Goal: Use online tool/utility: Utilize a website feature to perform a specific function

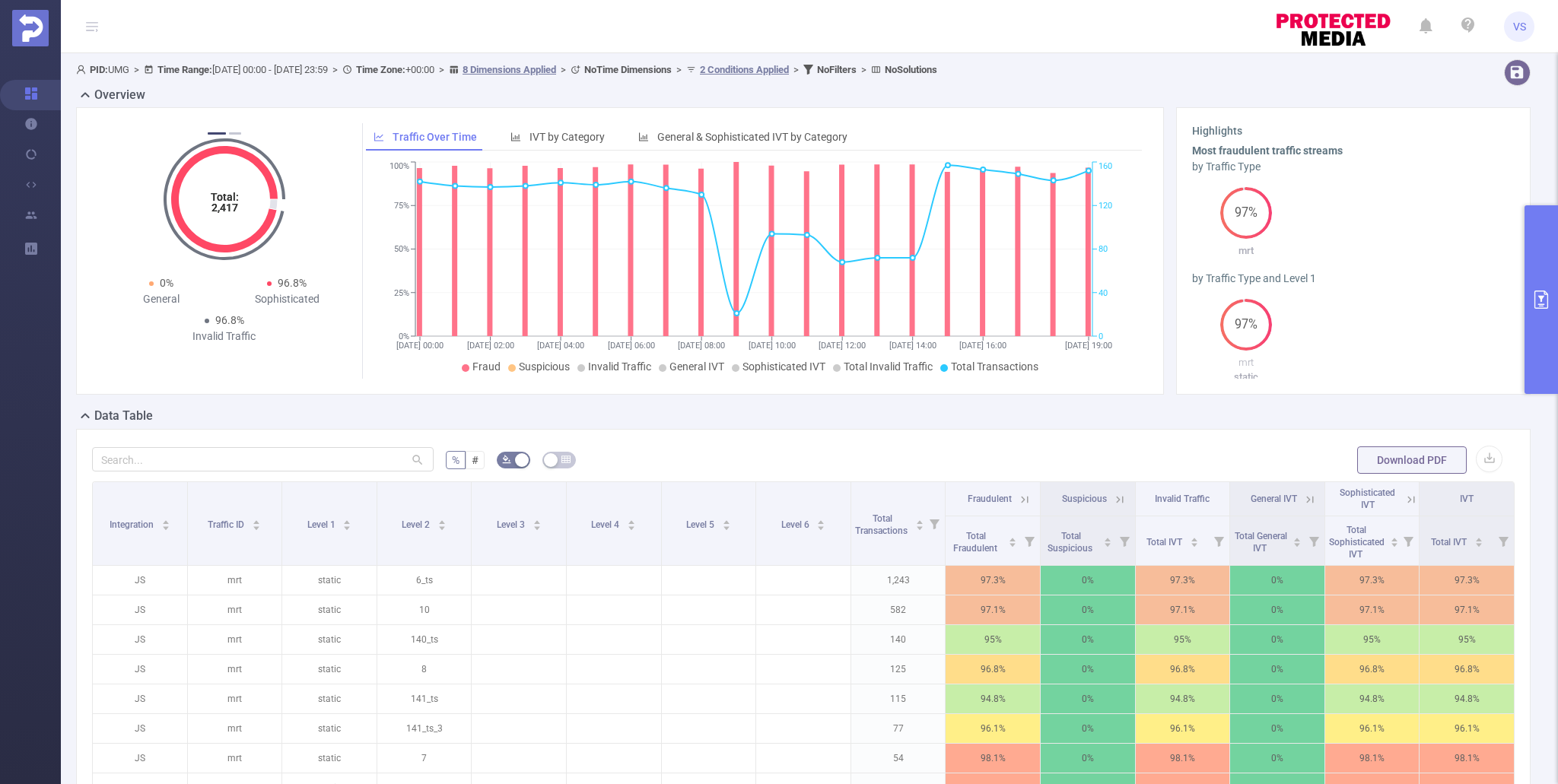
scroll to position [114, 0]
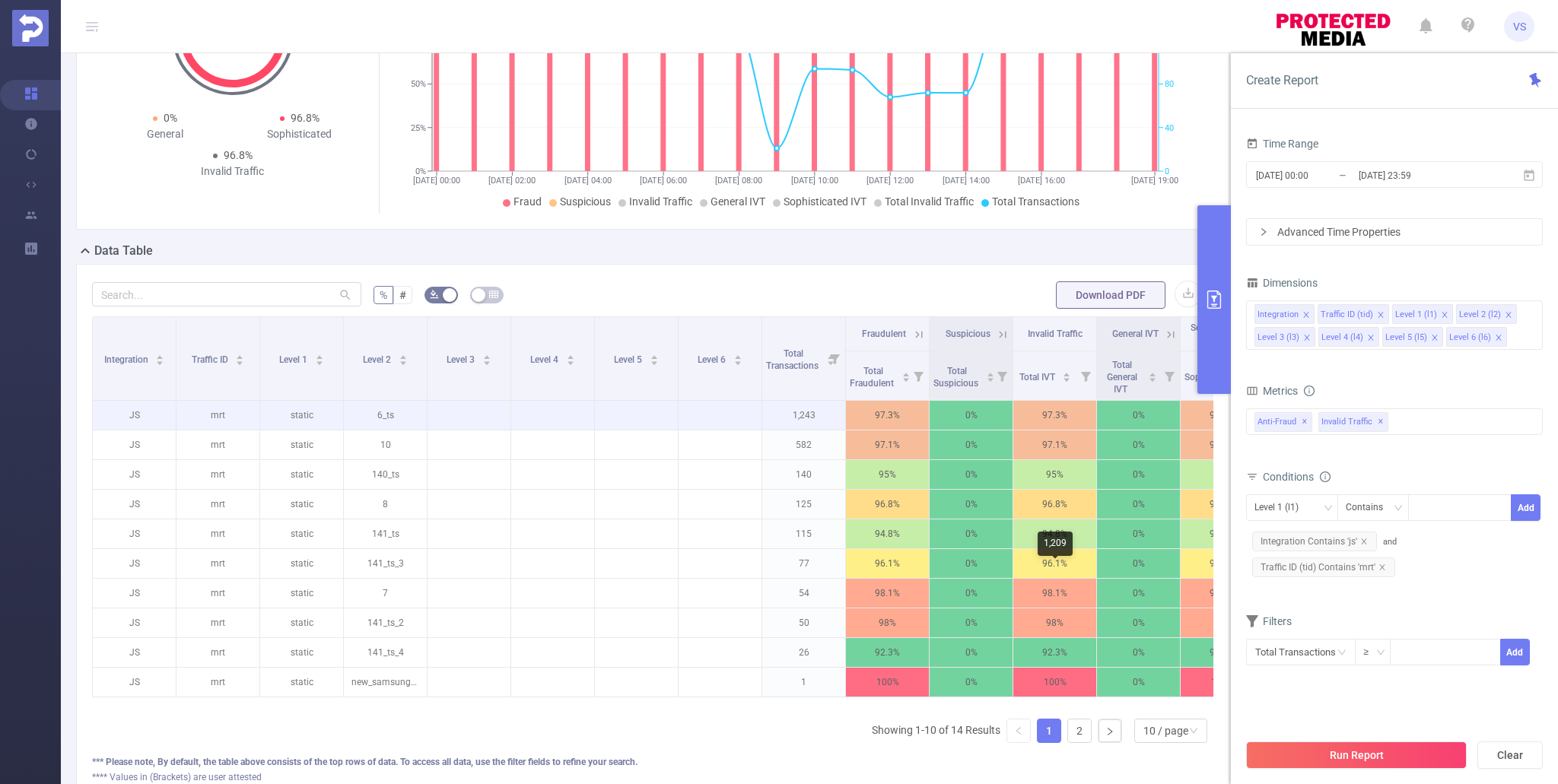
scroll to position [172, 0]
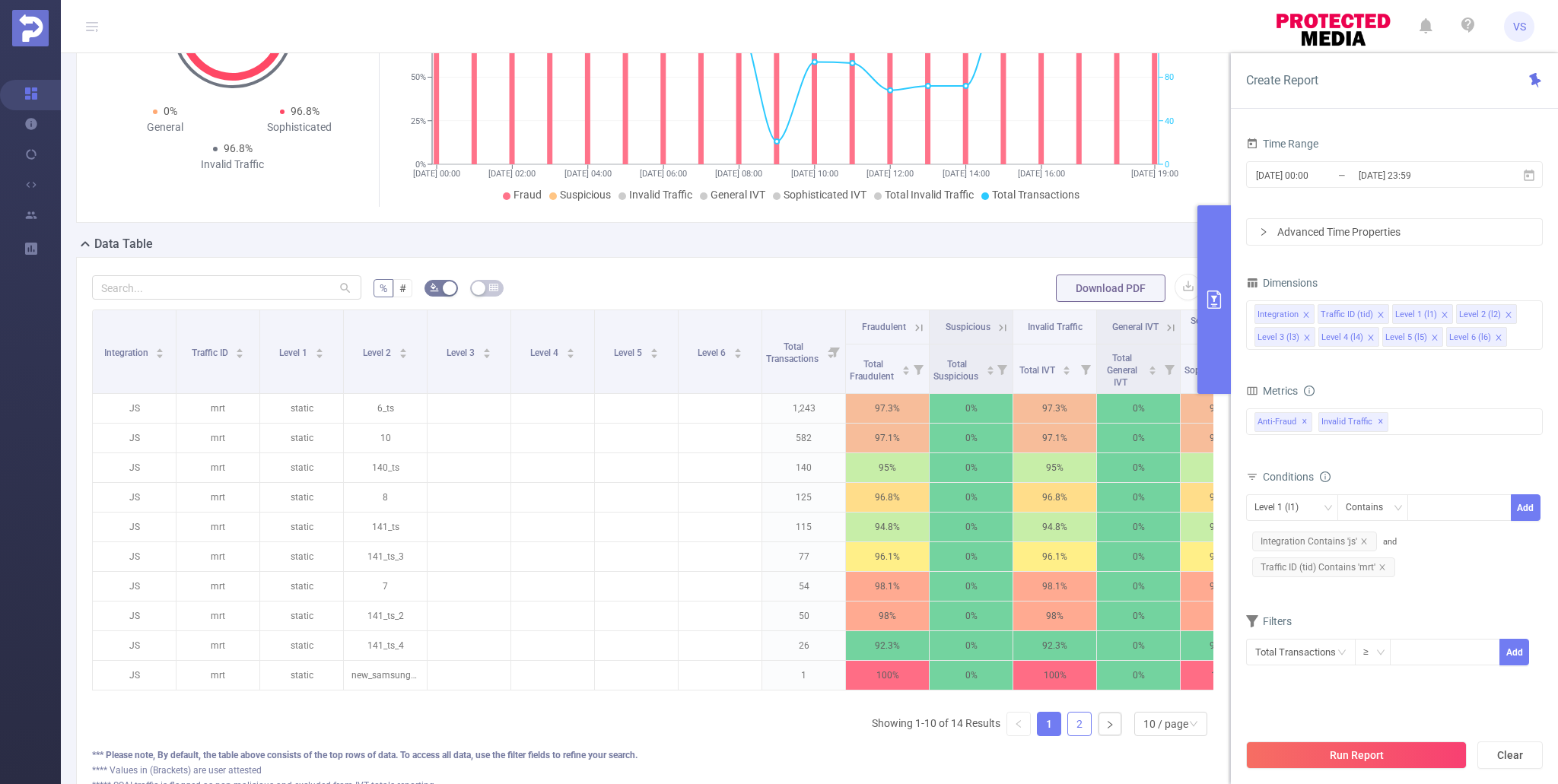
click at [1081, 724] on link "2" at bounding box center [1080, 724] width 23 height 23
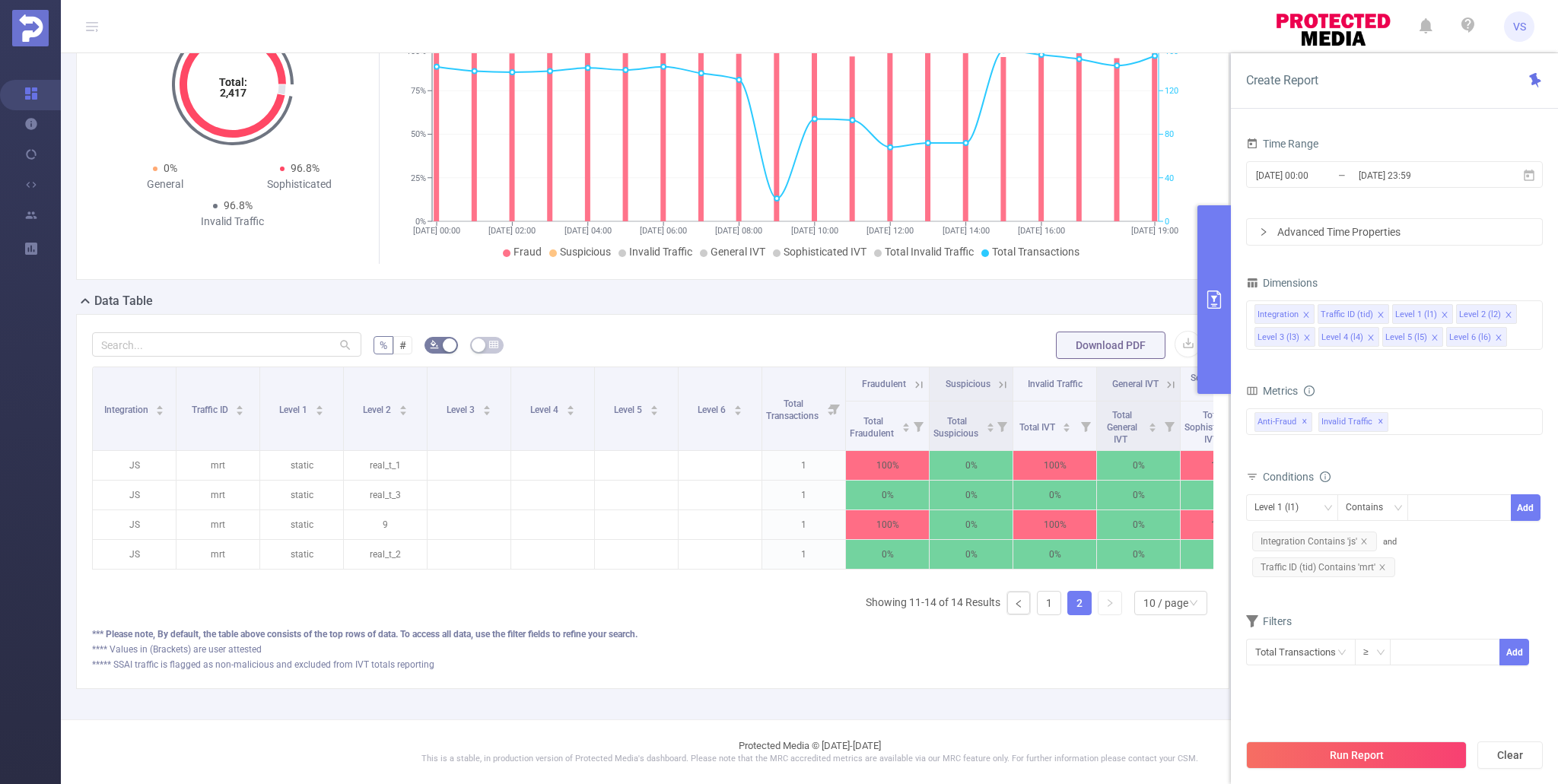
scroll to position [114, 0]
click at [1052, 610] on link "1" at bounding box center [1049, 604] width 23 height 23
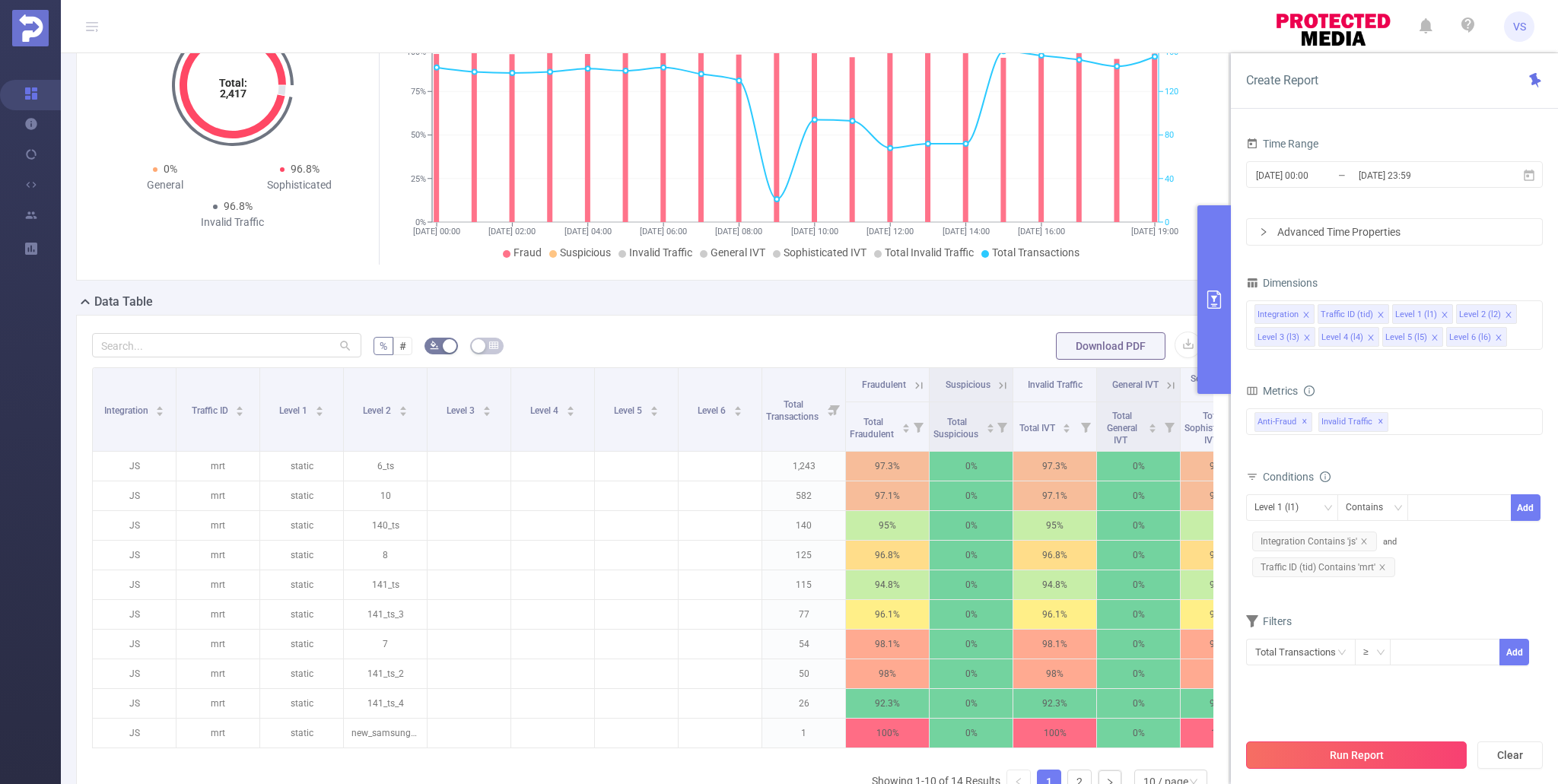
click at [1332, 750] on button "Run Report" at bounding box center [1357, 755] width 221 height 27
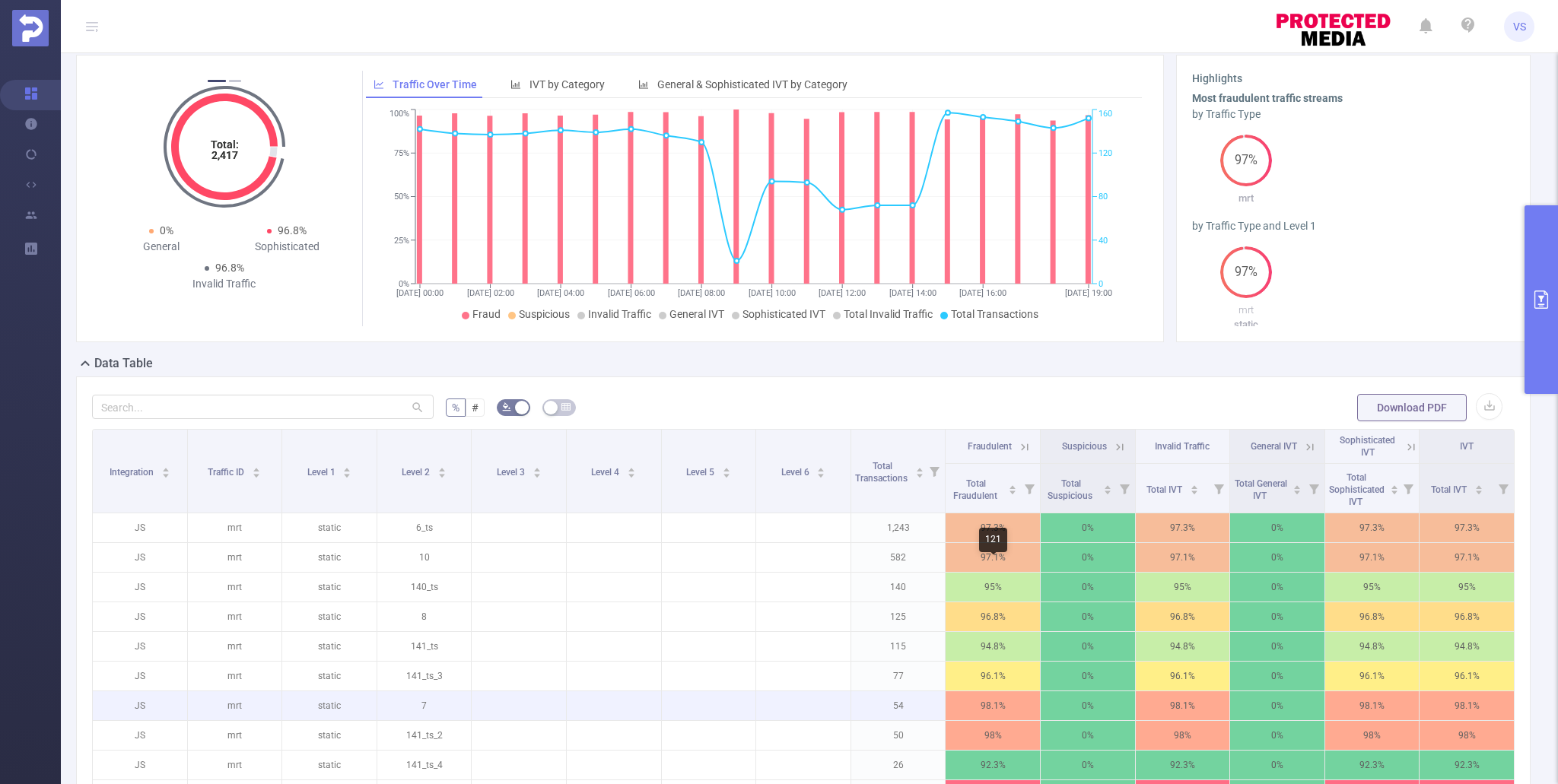
scroll to position [2, 0]
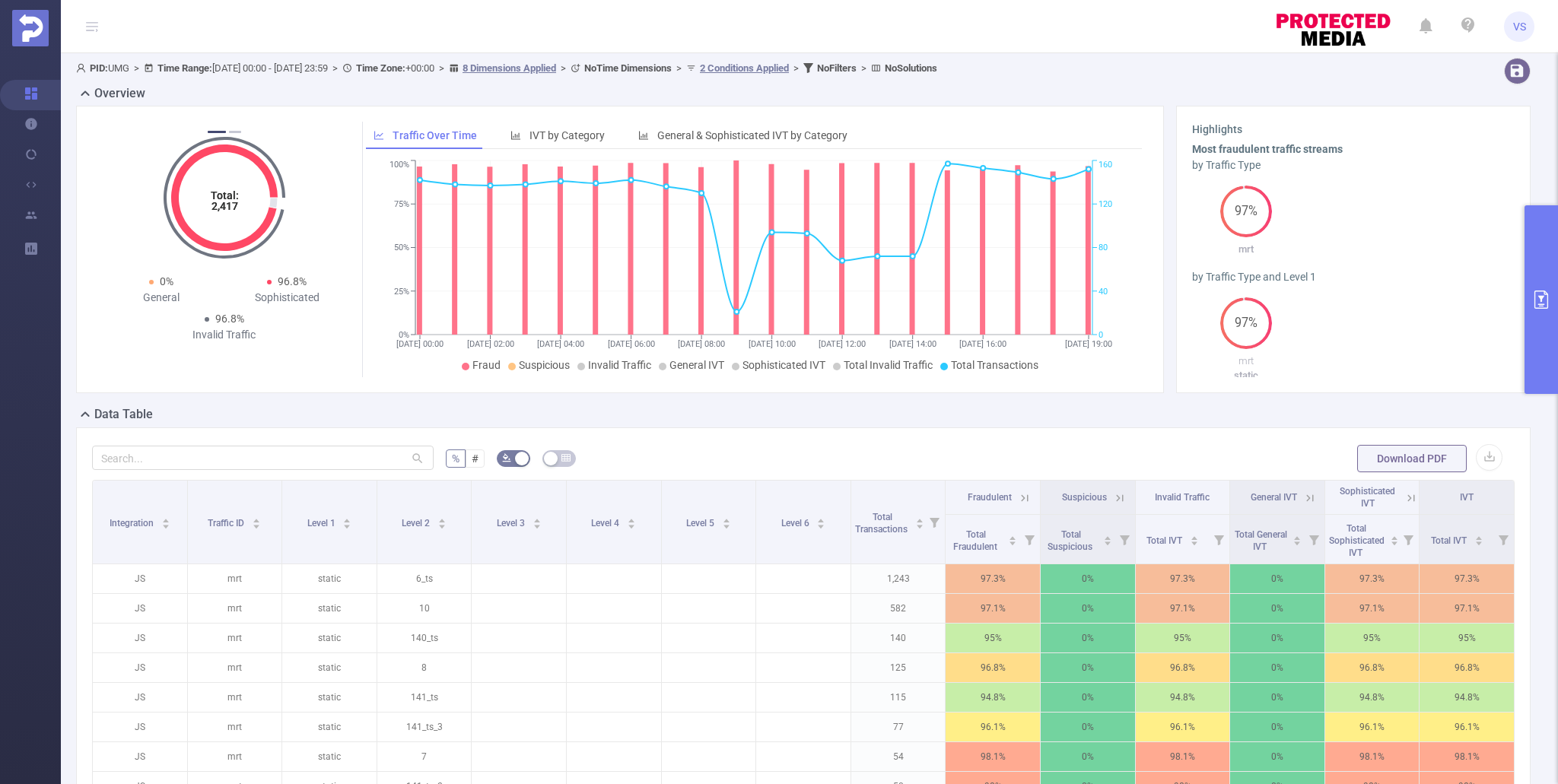
click at [1537, 332] on button "primary" at bounding box center [1541, 299] width 34 height 189
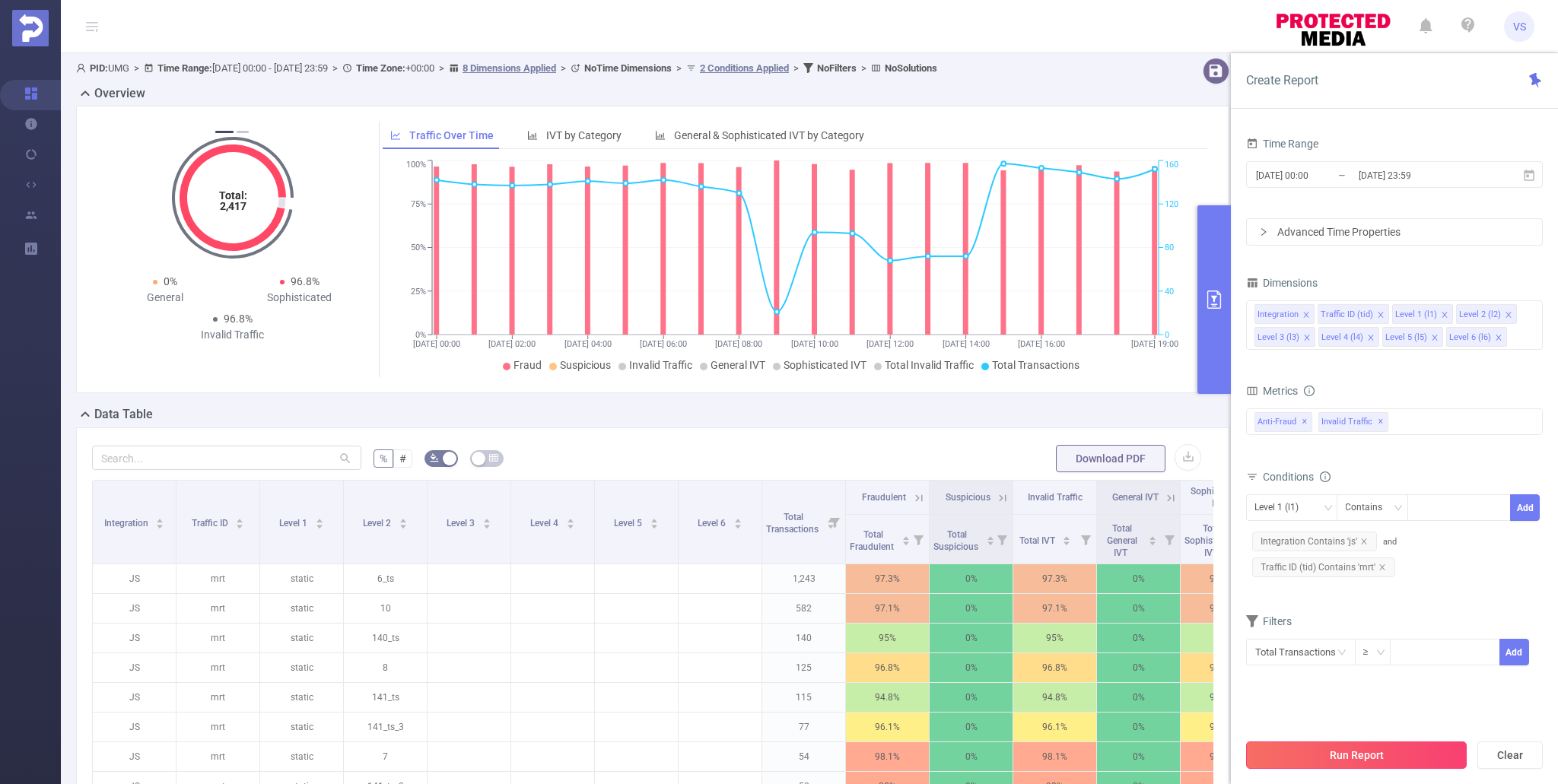
click at [1274, 757] on button "Run Report" at bounding box center [1357, 755] width 221 height 27
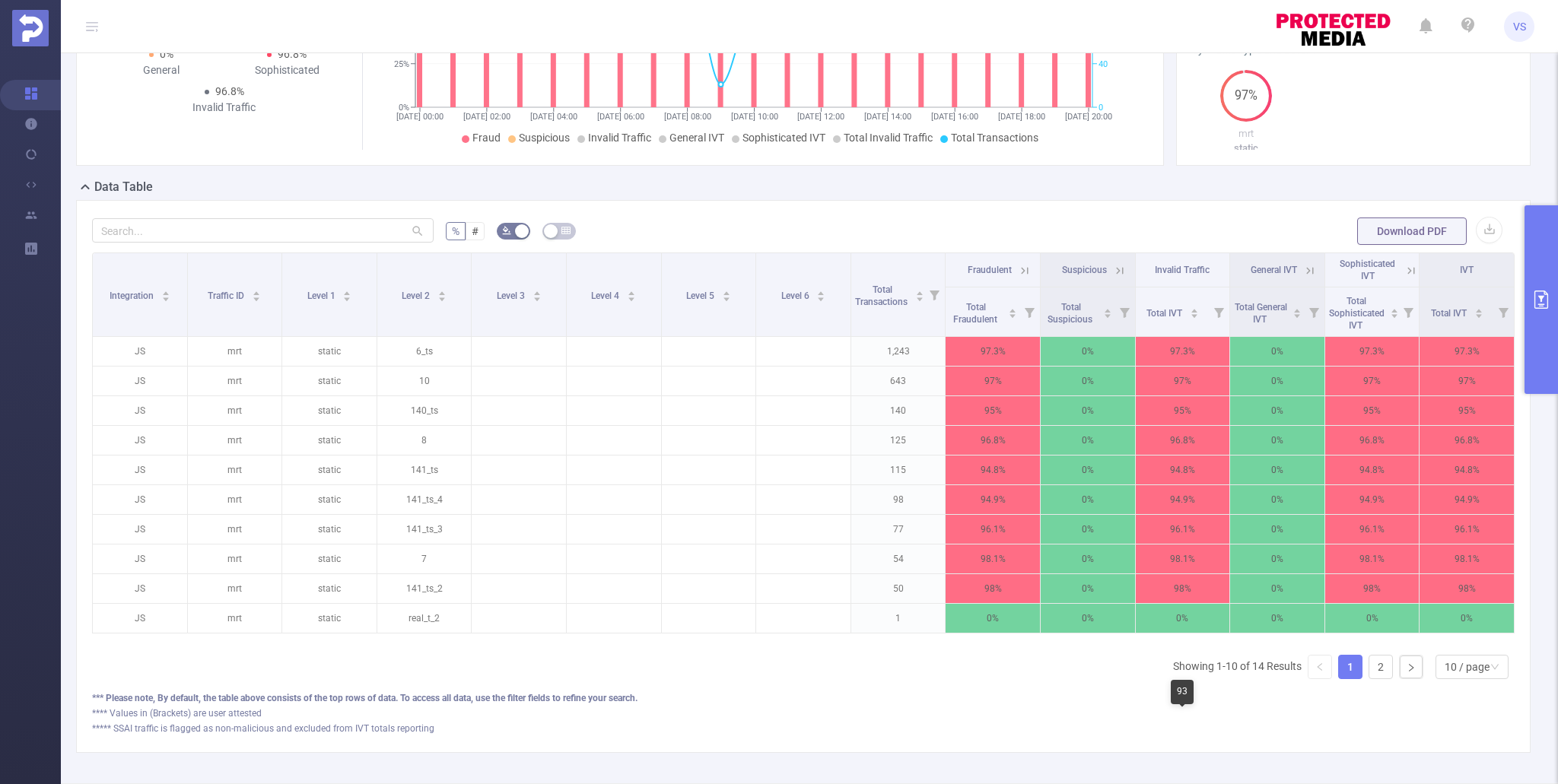
scroll to position [231, 0]
click at [1411, 269] on icon at bounding box center [1411, 269] width 14 height 14
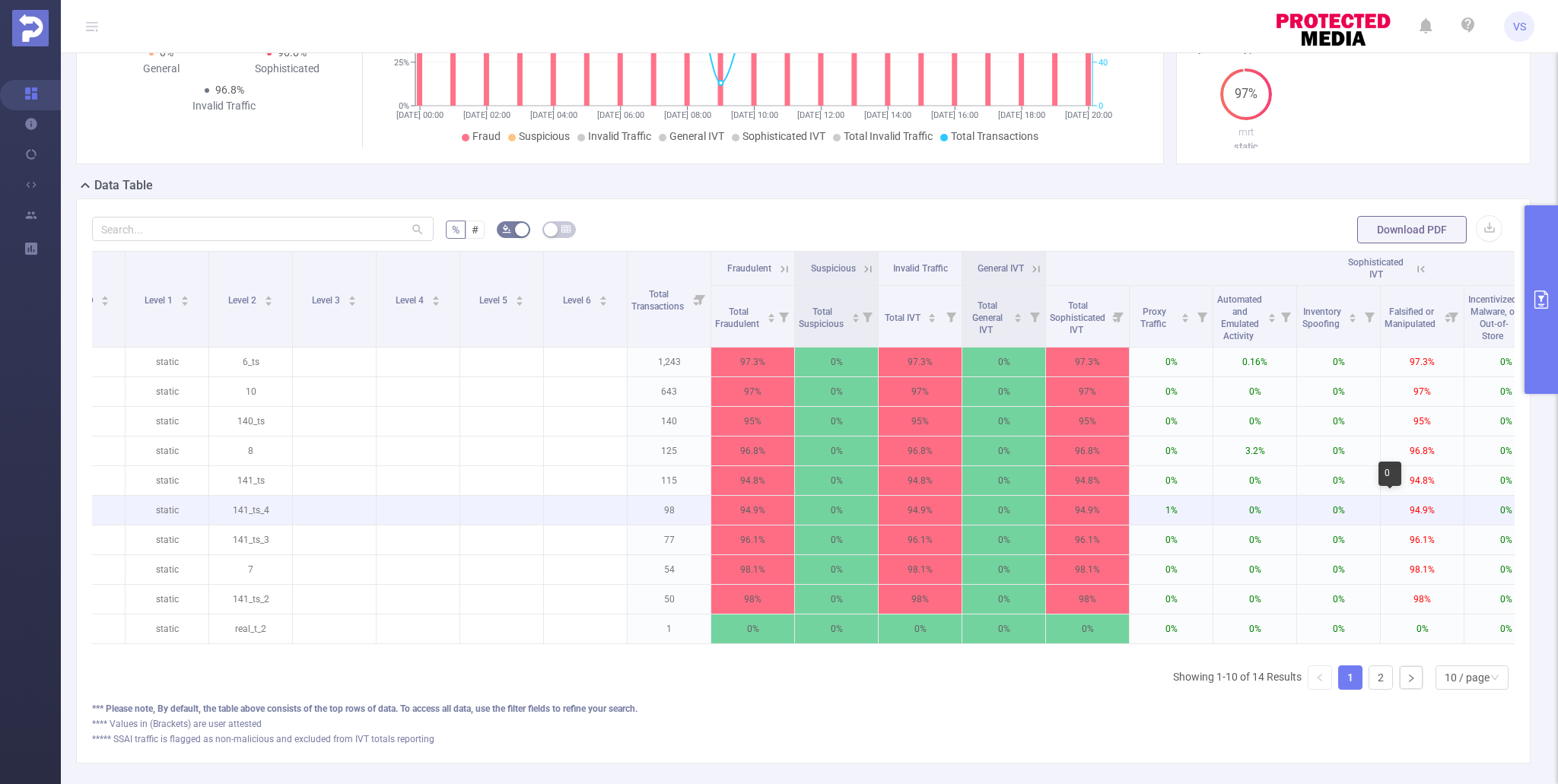
scroll to position [0, 159]
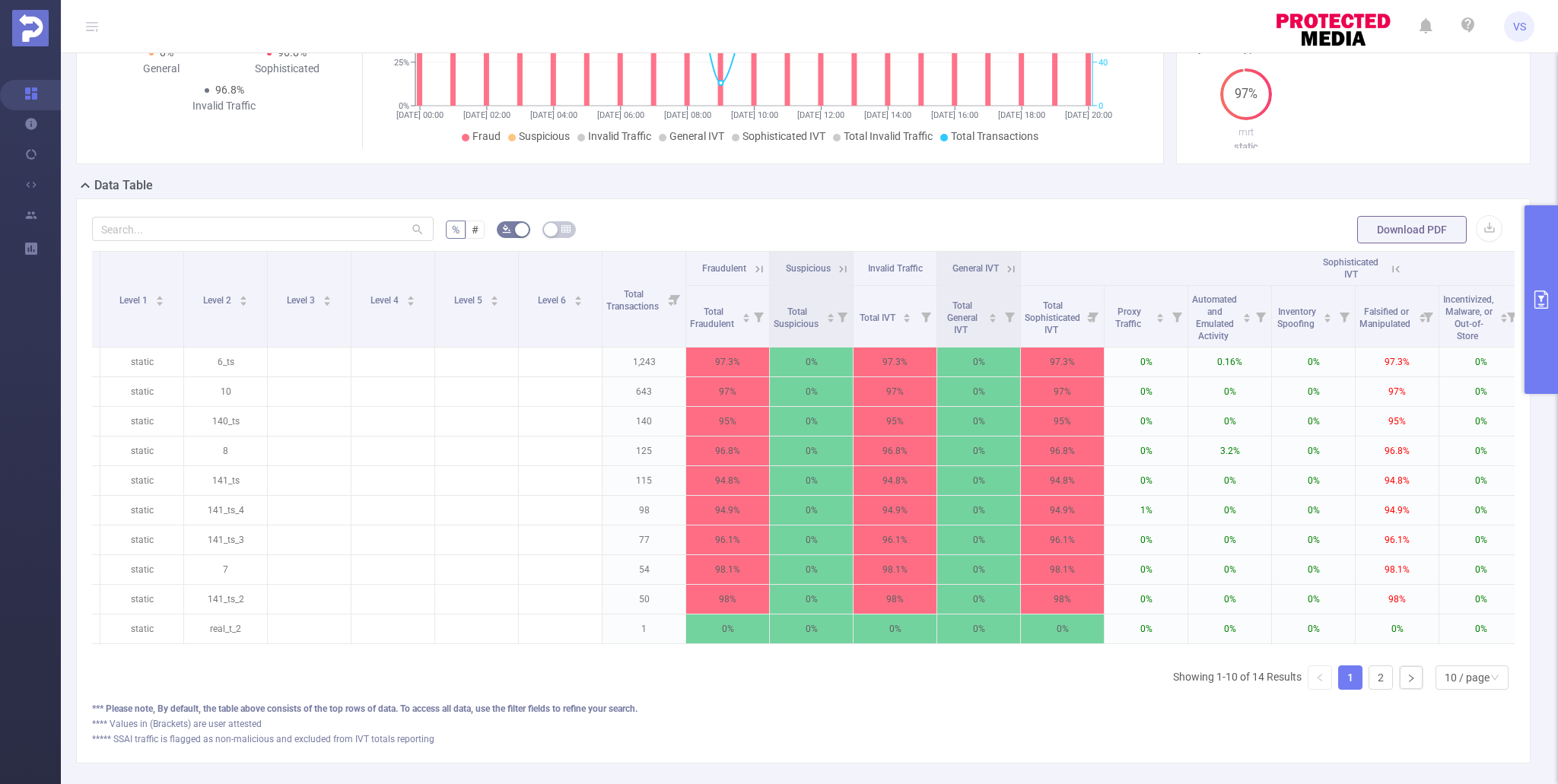
click at [1544, 383] on button "primary" at bounding box center [1541, 299] width 34 height 189
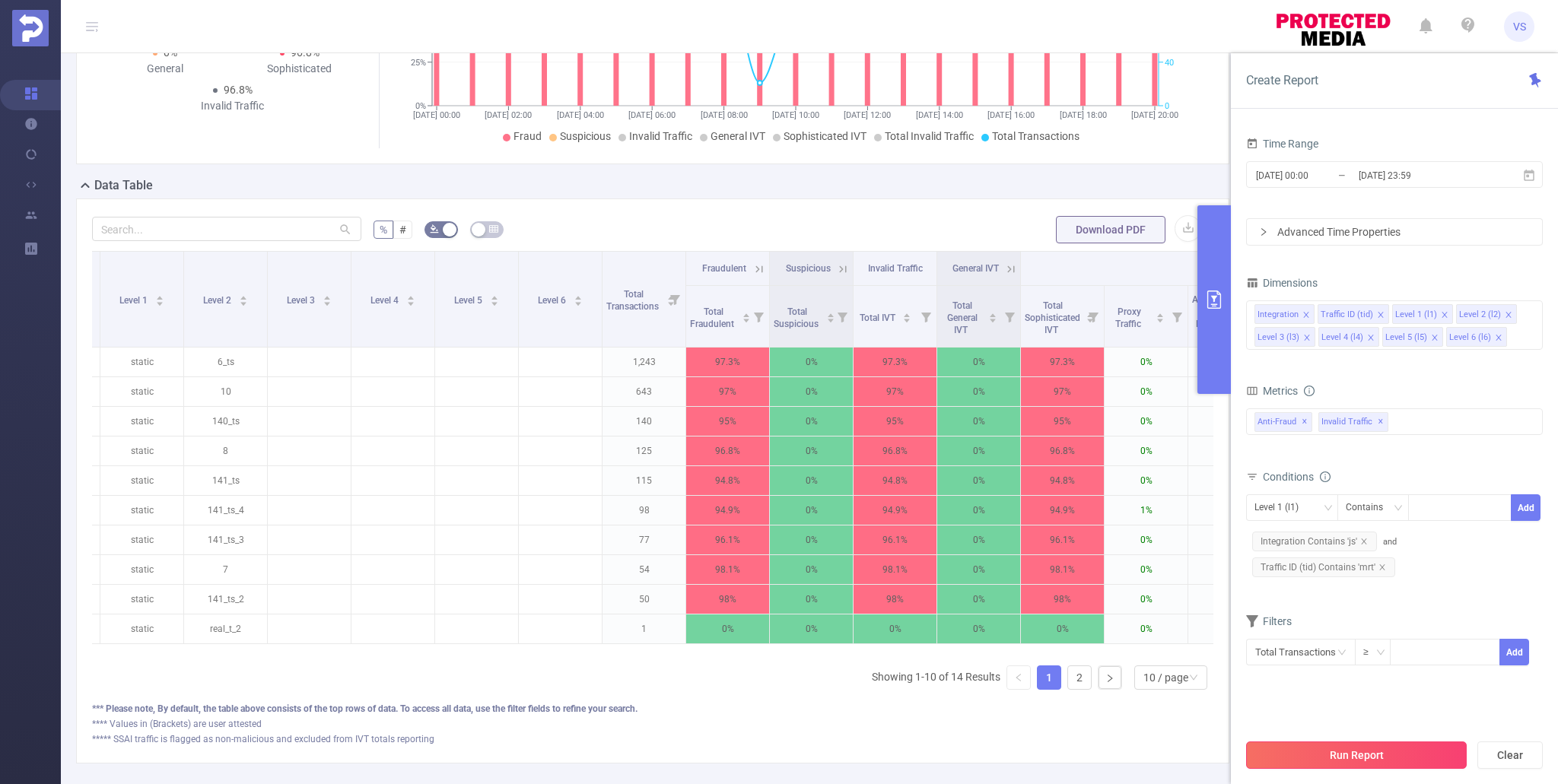
click at [1446, 767] on button "Run Report" at bounding box center [1357, 755] width 221 height 27
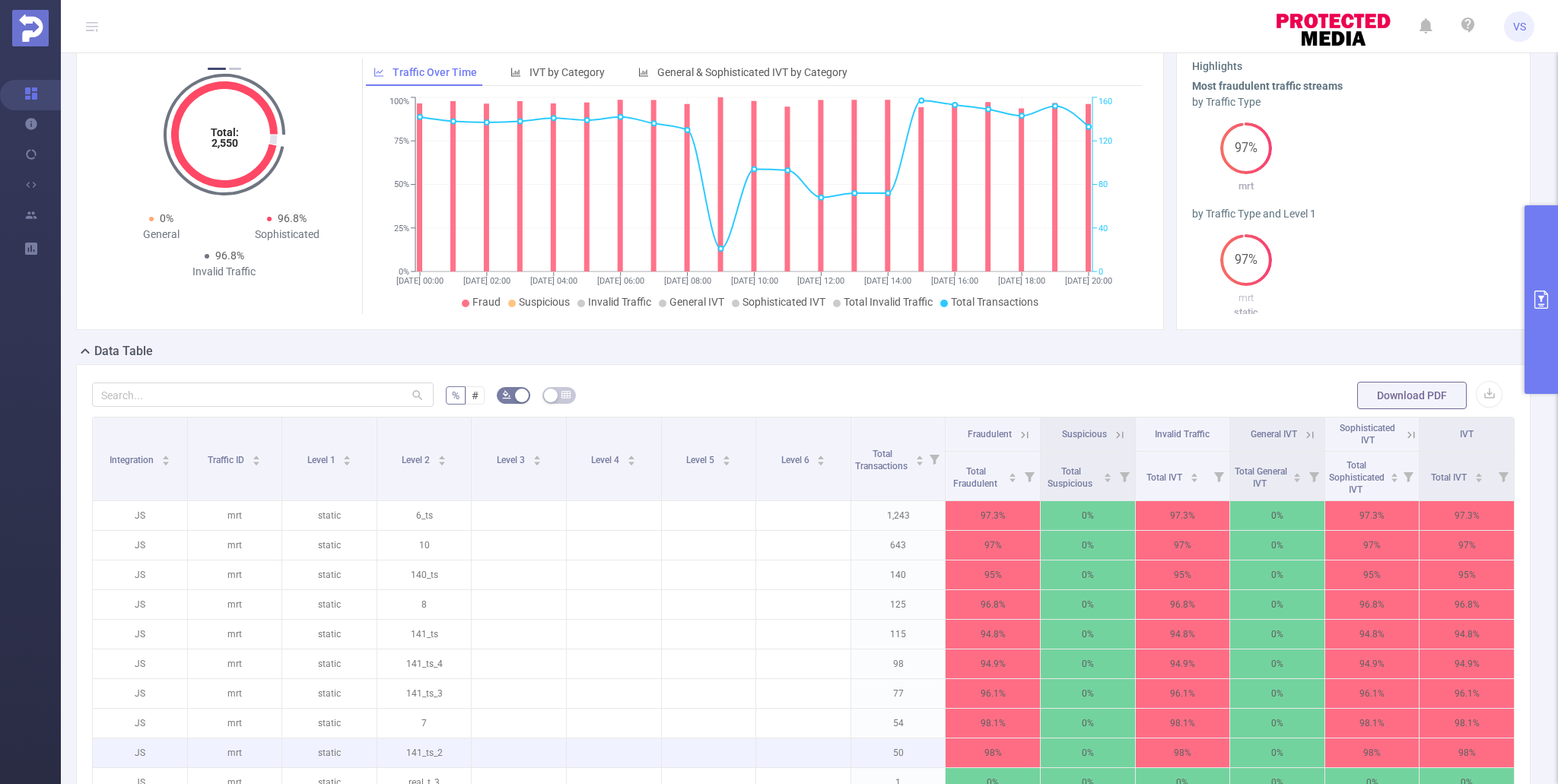
scroll to position [0, 0]
